Goal: Information Seeking & Learning: Learn about a topic

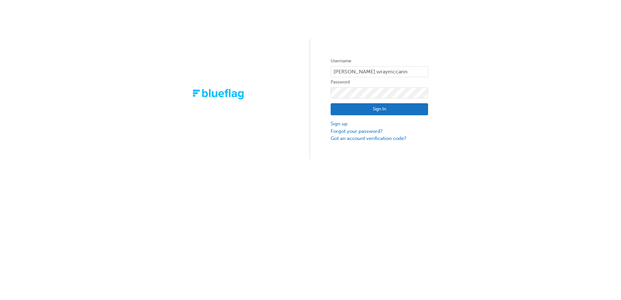
click at [378, 110] on button "Sign In" at bounding box center [379, 109] width 97 height 12
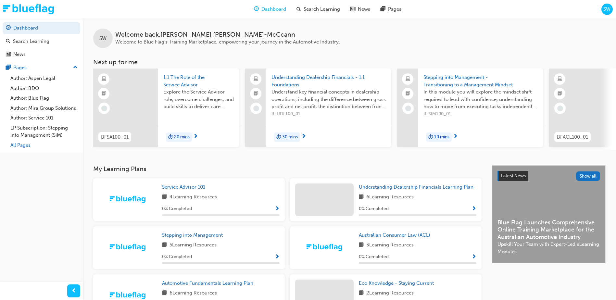
click at [25, 144] on link "All Pages" at bounding box center [44, 145] width 72 height 10
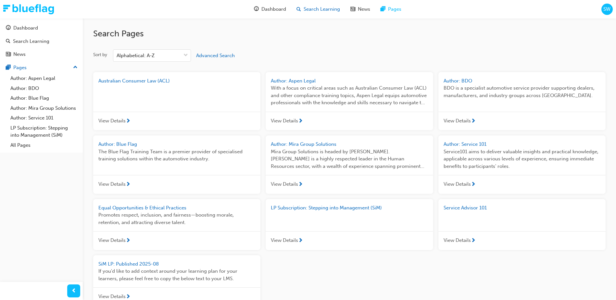
click at [311, 9] on span "Search Learning" at bounding box center [322, 9] width 36 height 7
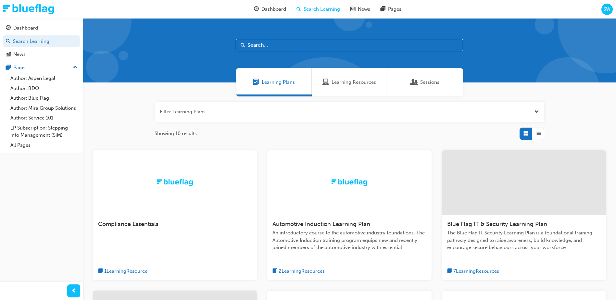
click at [282, 48] on input "text" at bounding box center [349, 45] width 227 height 12
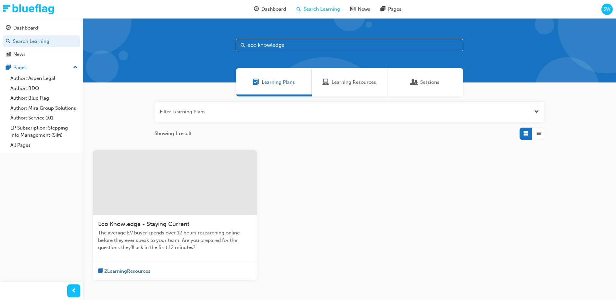
type input "eco knowledge"
click at [173, 165] on div at bounding box center [175, 182] width 164 height 65
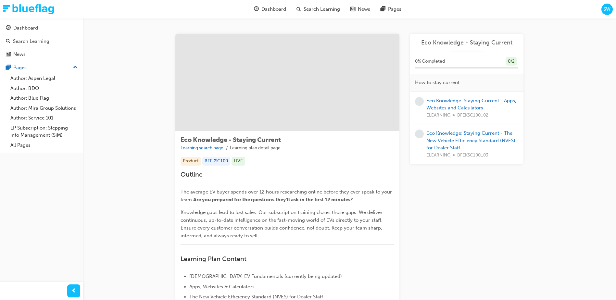
drag, startPoint x: 19, startPoint y: 146, endPoint x: 35, endPoint y: 208, distance: 64.2
click at [19, 146] on link "All Pages" at bounding box center [44, 145] width 72 height 10
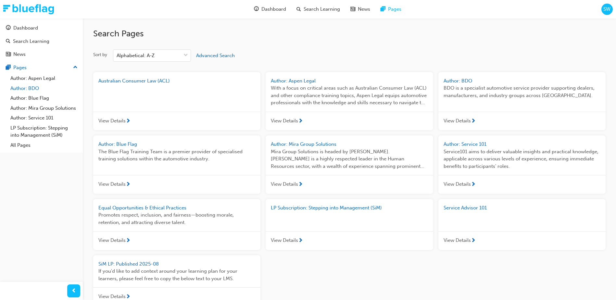
click at [24, 88] on link "Author: BDO" at bounding box center [44, 88] width 72 height 10
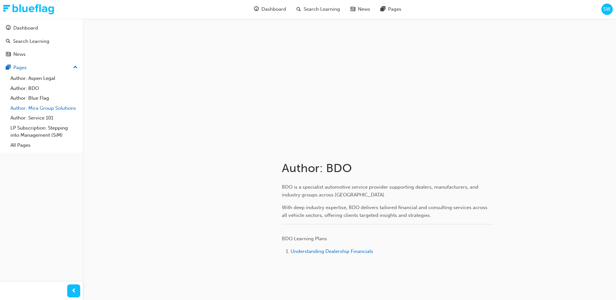
click at [36, 109] on link "Author: Mira Group Solutions" at bounding box center [44, 108] width 72 height 10
click at [311, 5] on div "Search Learning" at bounding box center [318, 9] width 54 height 13
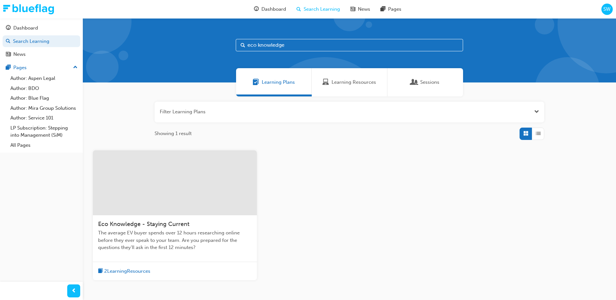
click at [270, 47] on input "eco knowledge" at bounding box center [349, 45] width 227 height 12
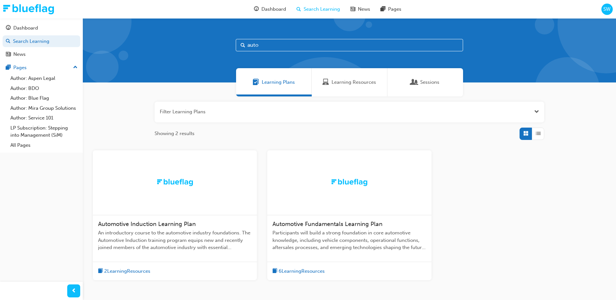
type input "auto"
click at [182, 221] on span "Automotive Induction Learning Plan" at bounding box center [147, 223] width 98 height 7
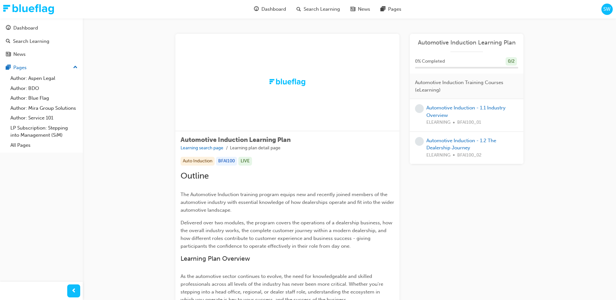
scroll to position [32, 0]
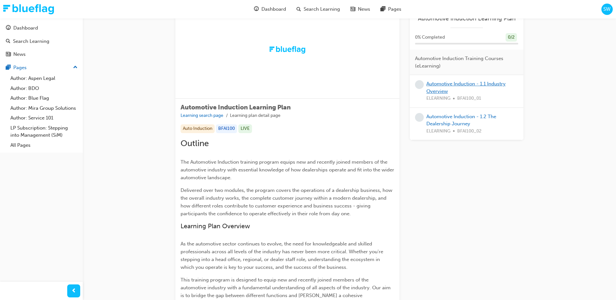
click at [440, 88] on link "Automotive Induction - 1.1 Industry Overview" at bounding box center [465, 87] width 79 height 13
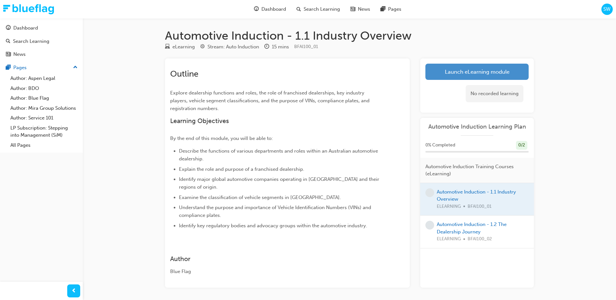
click at [450, 74] on link "Launch eLearning module" at bounding box center [476, 72] width 103 height 16
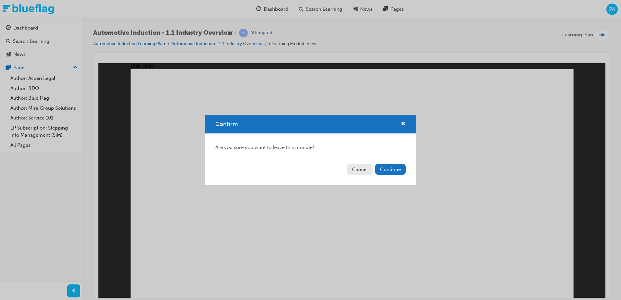
click at [387, 170] on button "Continue" at bounding box center [390, 169] width 31 height 11
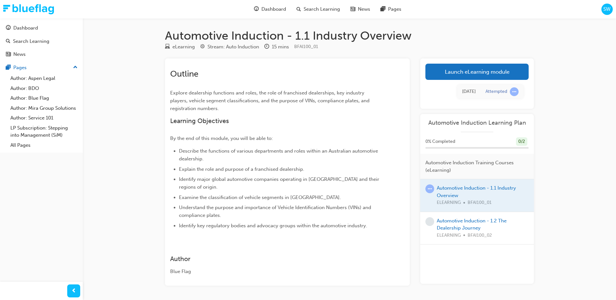
click at [76, 66] on span "up-icon" at bounding box center [75, 67] width 5 height 8
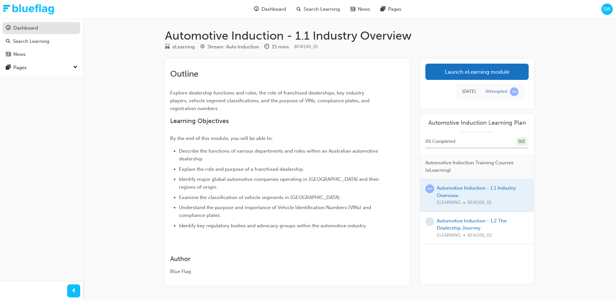
click at [31, 27] on div "Dashboard" at bounding box center [25, 27] width 25 height 7
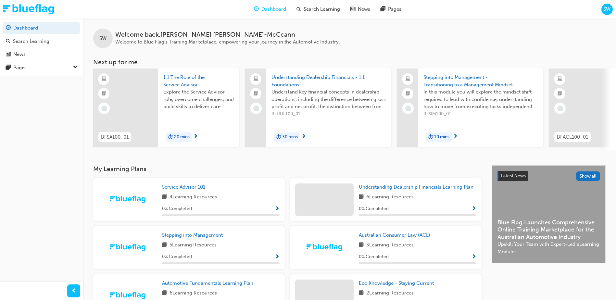
click at [77, 68] on span "down-icon" at bounding box center [75, 67] width 5 height 8
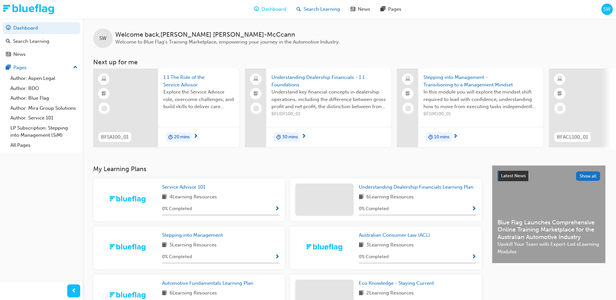
click at [308, 13] on span "Search Learning" at bounding box center [322, 9] width 36 height 7
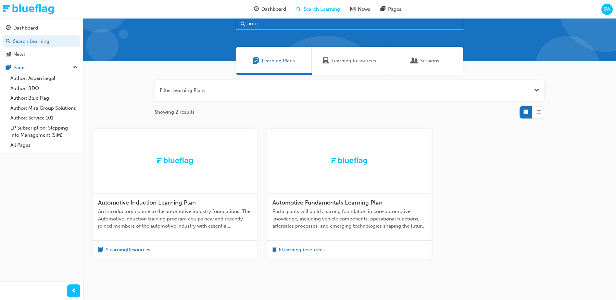
scroll to position [43, 0]
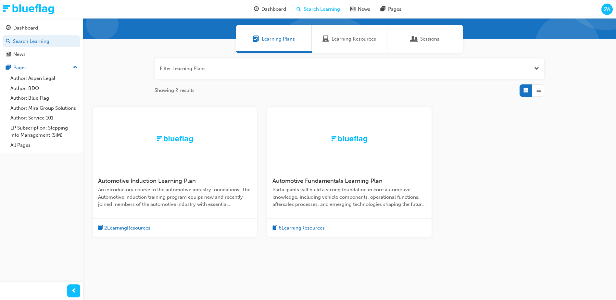
click at [165, 180] on span "Automotive Induction Learning Plan" at bounding box center [147, 180] width 98 height 7
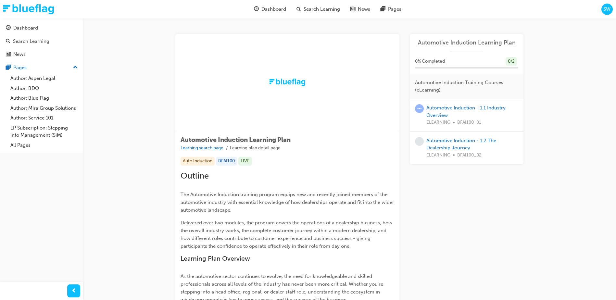
click at [419, 111] on span "learningRecordVerb_ATTEMPT-icon" at bounding box center [419, 108] width 9 height 9
click at [556, 96] on div "Automotive Induction Learning Plan Learning search page Learning plan detail pa…" at bounding box center [349, 273] width 533 height 510
click at [44, 27] on div "Dashboard" at bounding box center [41, 28] width 71 height 8
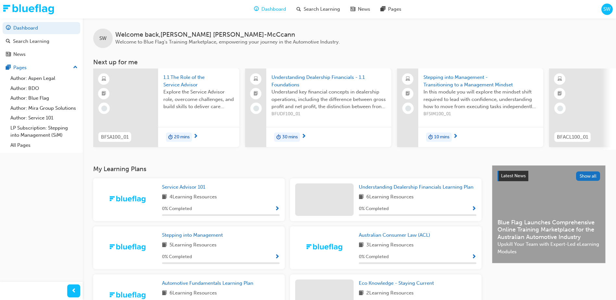
click at [36, 201] on div "Dashboard Search Learning News Pages Pages Author: Aspen Legal Author: BDO Auth…" at bounding box center [41, 142] width 83 height 284
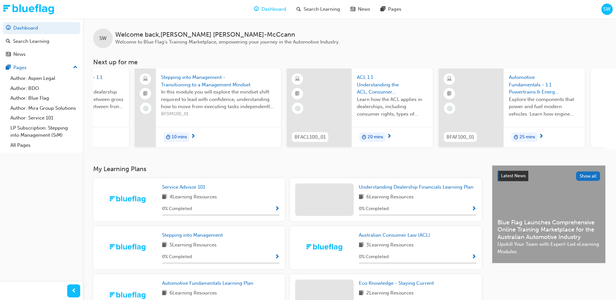
scroll to position [97, 0]
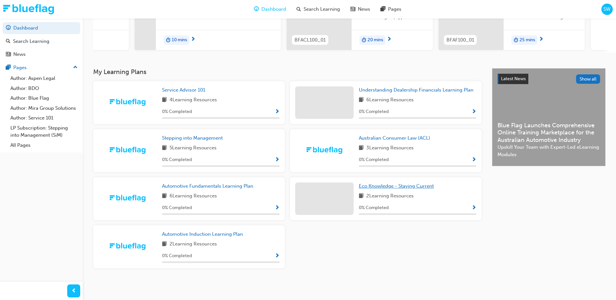
drag, startPoint x: 374, startPoint y: 189, endPoint x: 386, endPoint y: 207, distance: 21.8
click at [374, 189] on span "Eco Knowledge - Staying Current" at bounding box center [396, 186] width 75 height 6
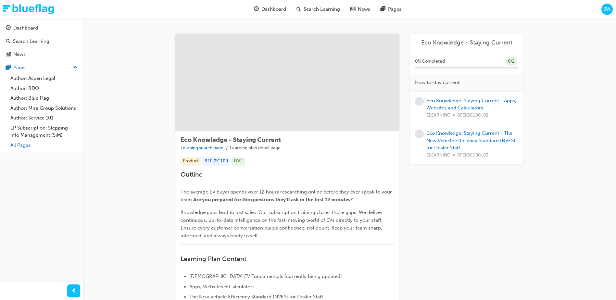
click at [15, 147] on link "All Pages" at bounding box center [44, 145] width 72 height 10
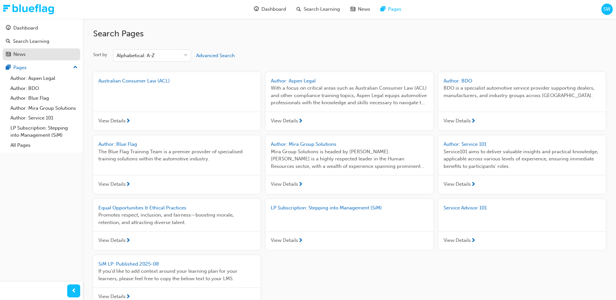
click at [16, 54] on div "News" at bounding box center [19, 54] width 12 height 7
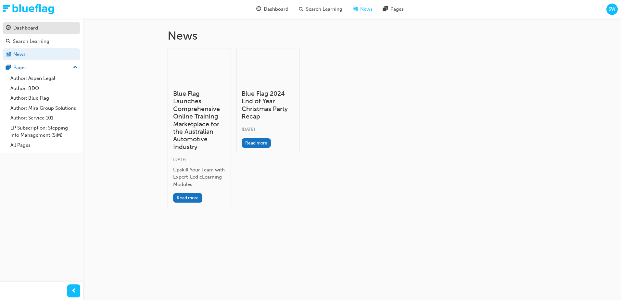
click at [25, 29] on div "Dashboard" at bounding box center [25, 27] width 25 height 7
